Goal: Task Accomplishment & Management: Complete application form

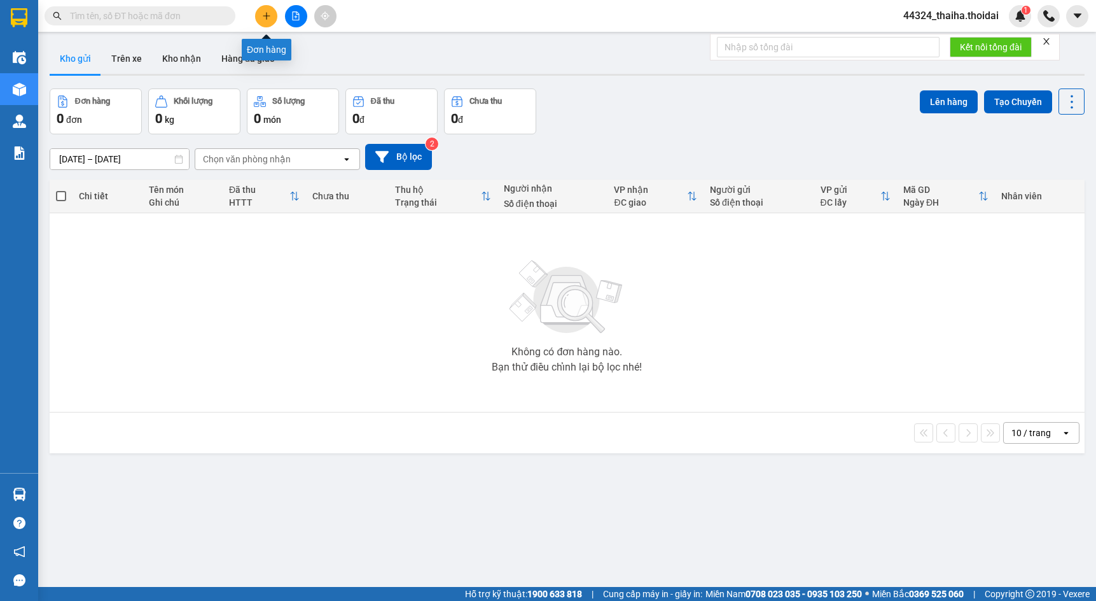
click at [263, 21] on button at bounding box center [266, 16] width 22 height 22
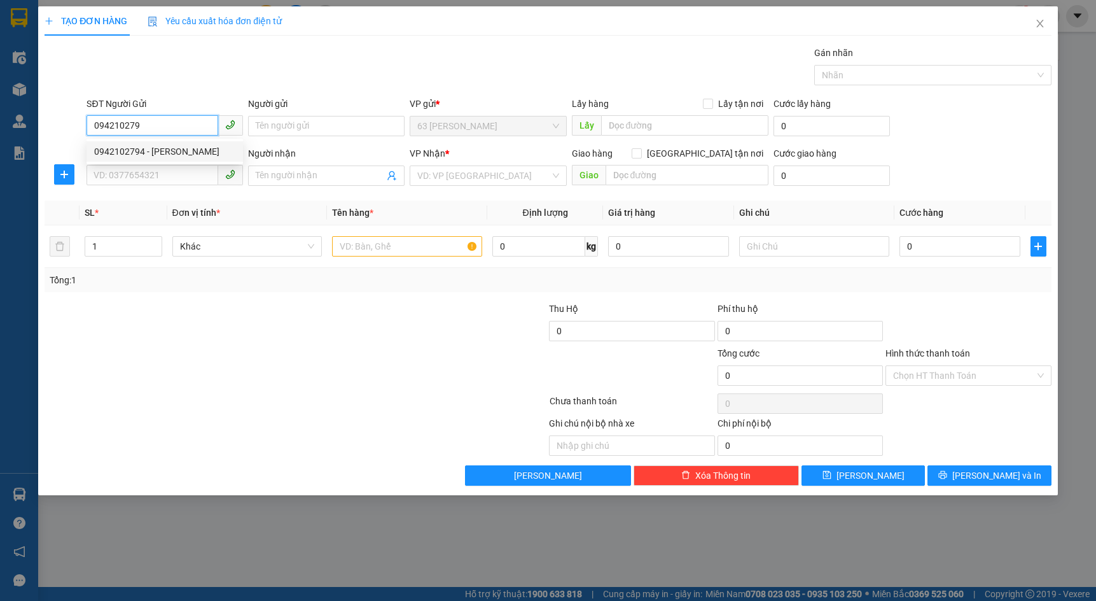
click at [186, 153] on div "0942102794 - [PERSON_NAME]" at bounding box center [164, 151] width 141 height 14
type input "0942102794"
type input "tuấn anh"
type input "0942102794"
click at [171, 188] on div "SĐT Người Nhận * VD: 0377654321" at bounding box center [165, 168] width 157 height 45
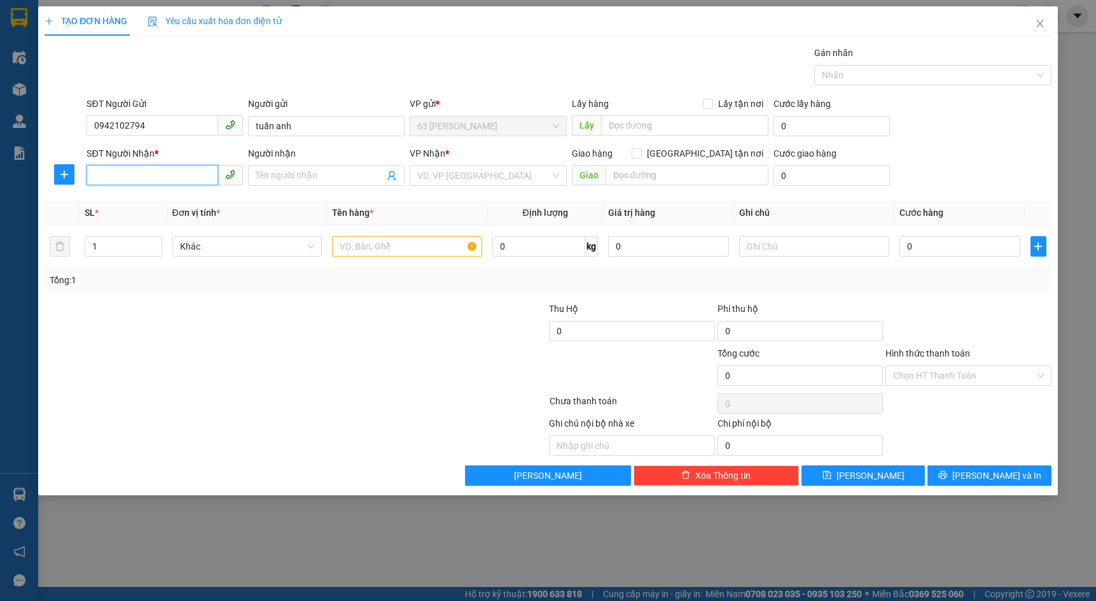
click at [170, 177] on input "SĐT Người Nhận *" at bounding box center [153, 175] width 132 height 20
click at [163, 228] on div "0915002155 - sỹ" at bounding box center [164, 221] width 141 height 14
type input "0915002155"
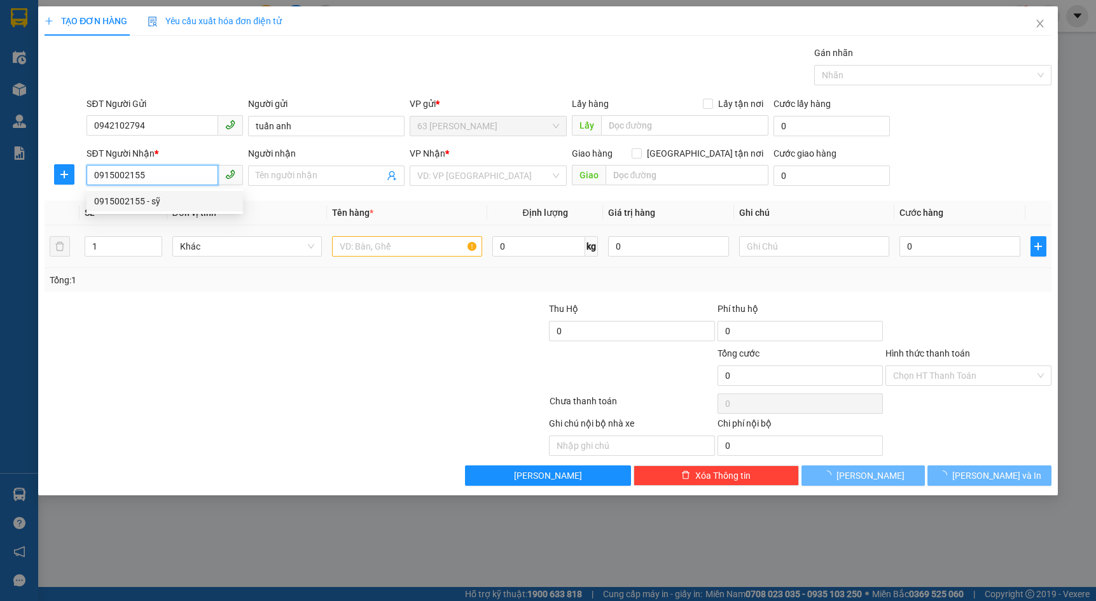
type input "sỹ"
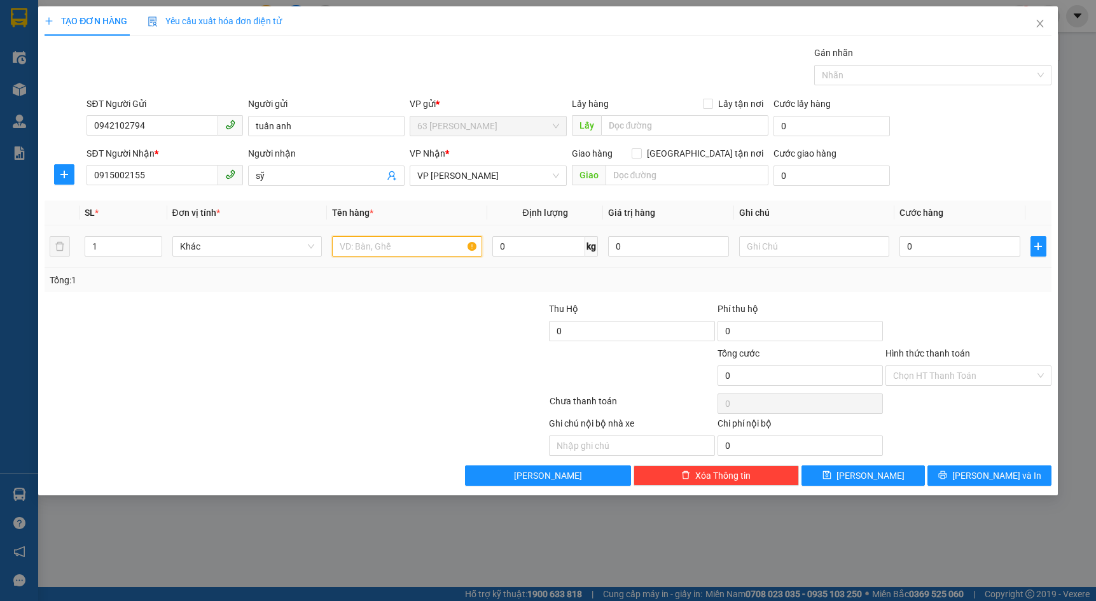
click at [440, 256] on input "text" at bounding box center [407, 246] width 150 height 20
type input "hàng mẫu"
click at [970, 242] on input "0" at bounding box center [960, 246] width 121 height 20
type input "5"
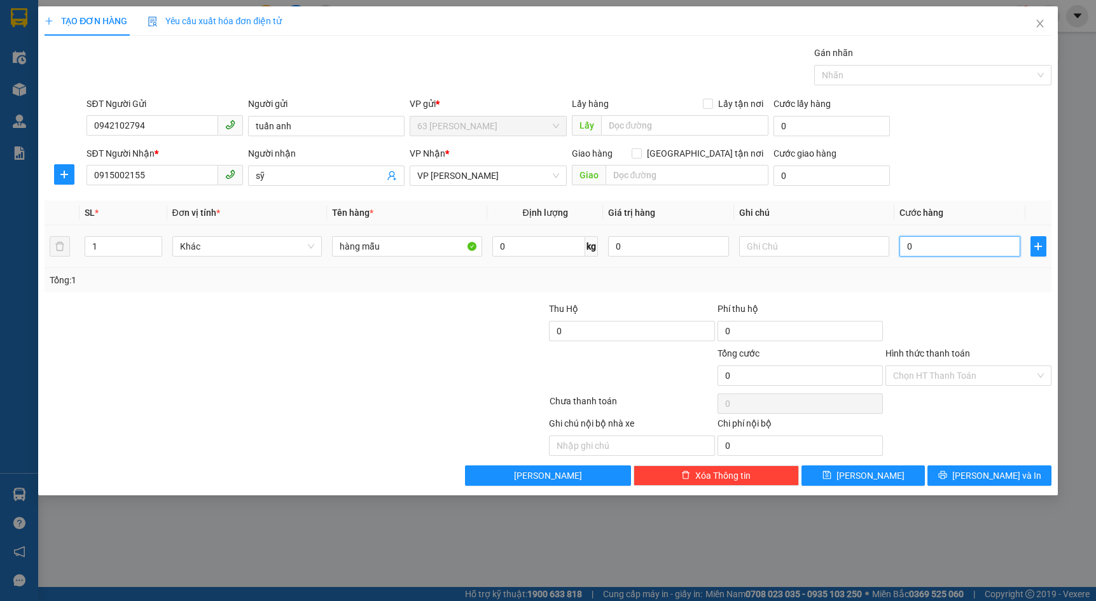
type input "5"
type input "50"
type input "500"
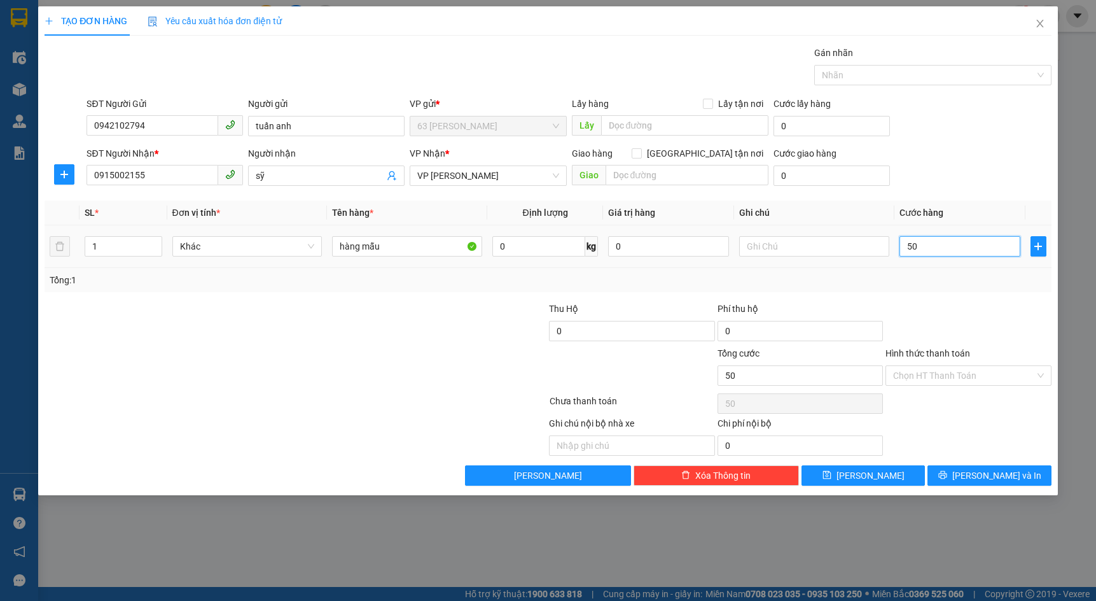
type input "500"
type input "5.000"
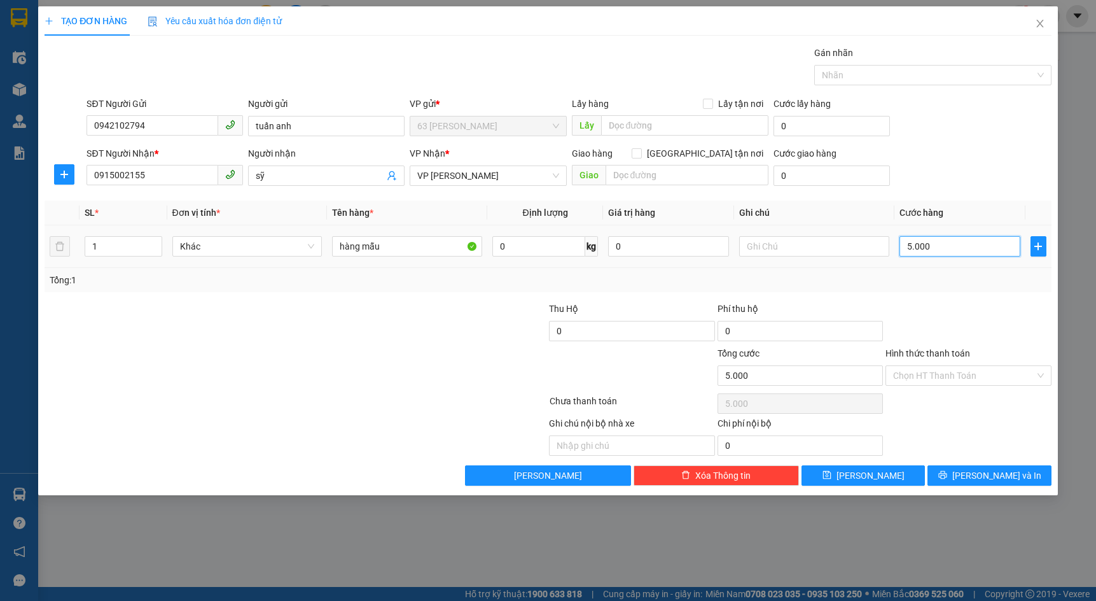
type input "50.000"
click at [895, 479] on button "[PERSON_NAME]" at bounding box center [863, 475] width 123 height 20
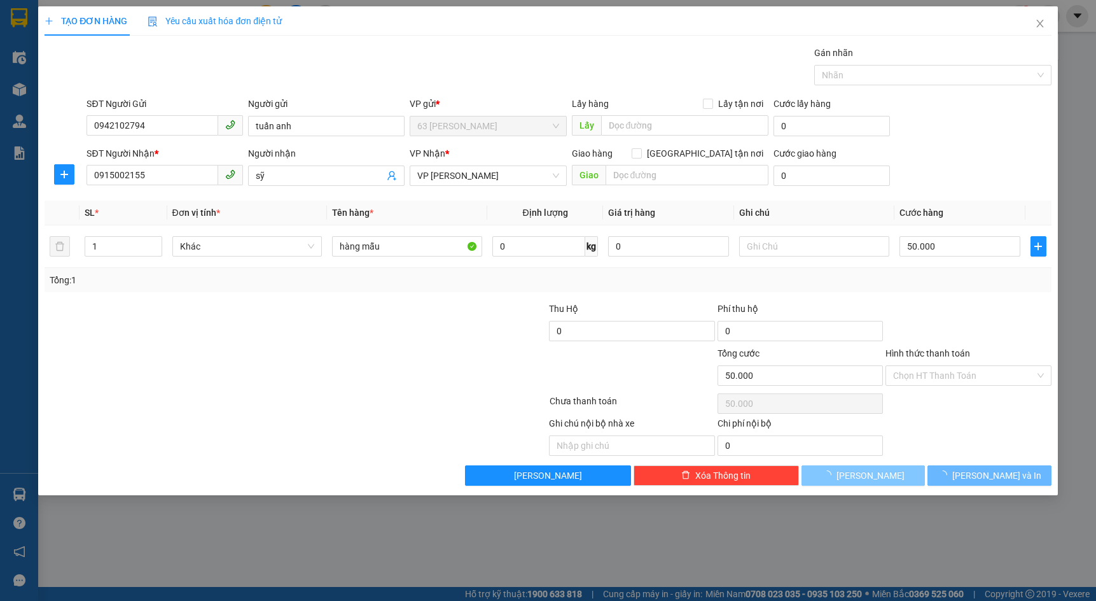
type input "0"
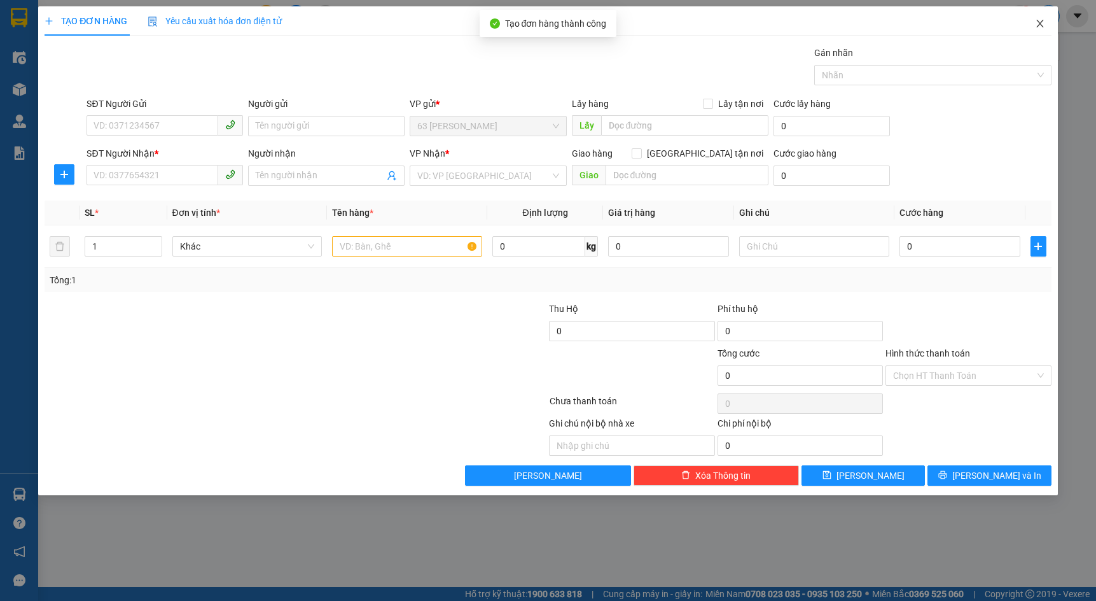
click at [1045, 22] on span "Close" at bounding box center [1040, 24] width 36 height 36
